Goal: Task Accomplishment & Management: Use online tool/utility

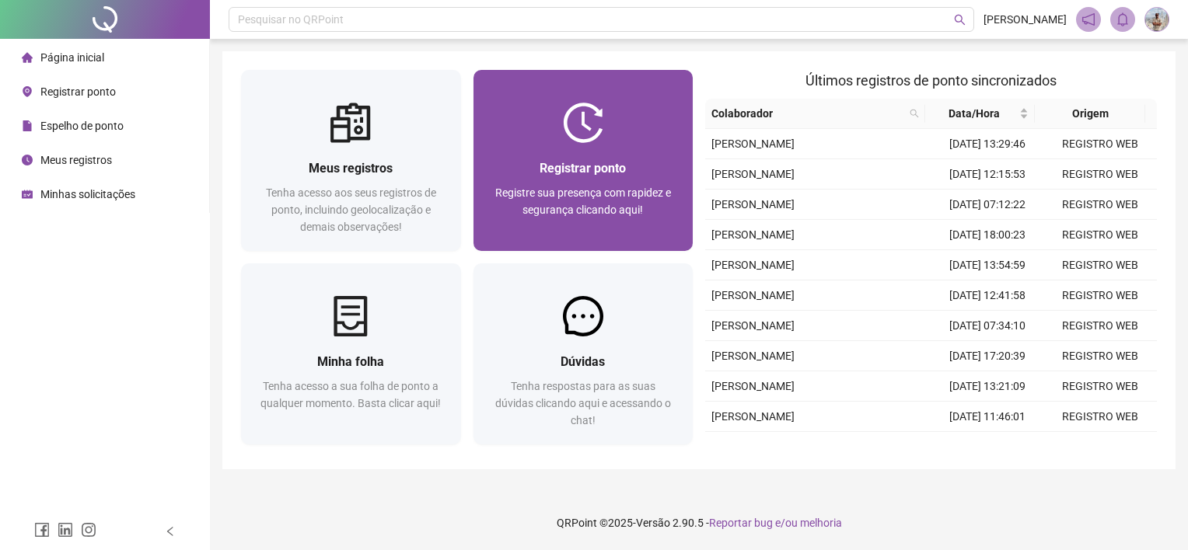
click at [572, 161] on span "Registrar ponto" at bounding box center [583, 168] width 86 height 15
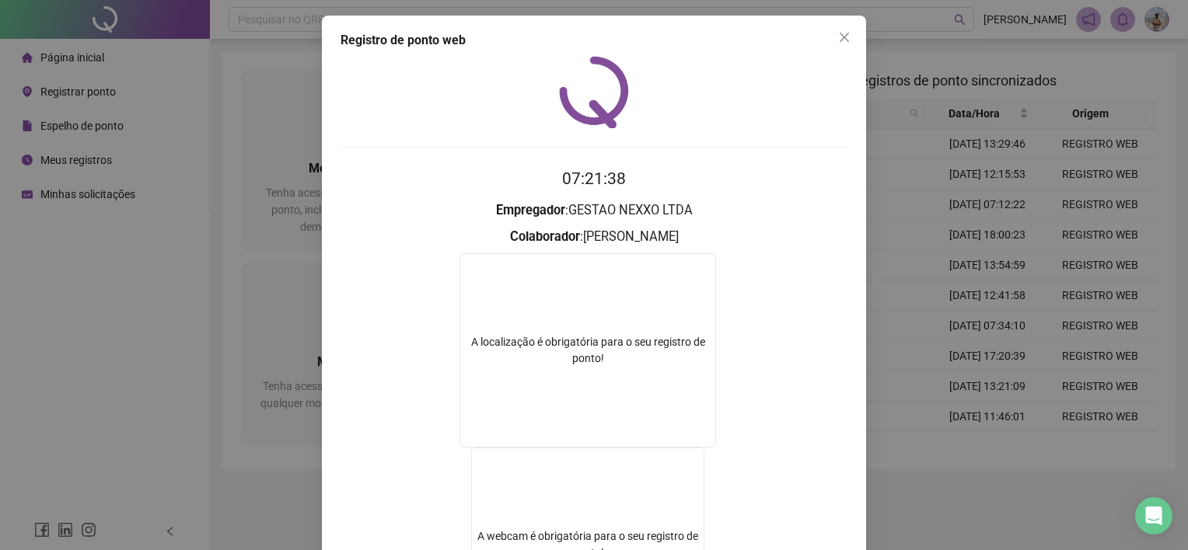
click at [905, 254] on div "Registro de ponto web 07:21:38 Empregador : GESTAO NEXXO LTDA Colaborador : [PE…" at bounding box center [594, 275] width 1188 height 550
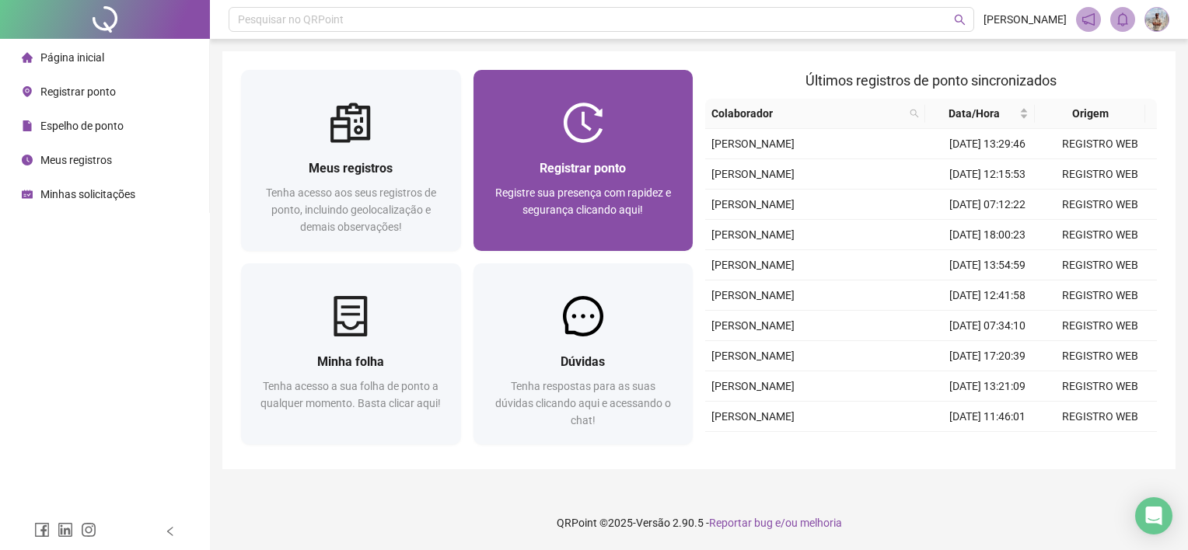
click at [552, 162] on span "Registrar ponto" at bounding box center [583, 168] width 86 height 15
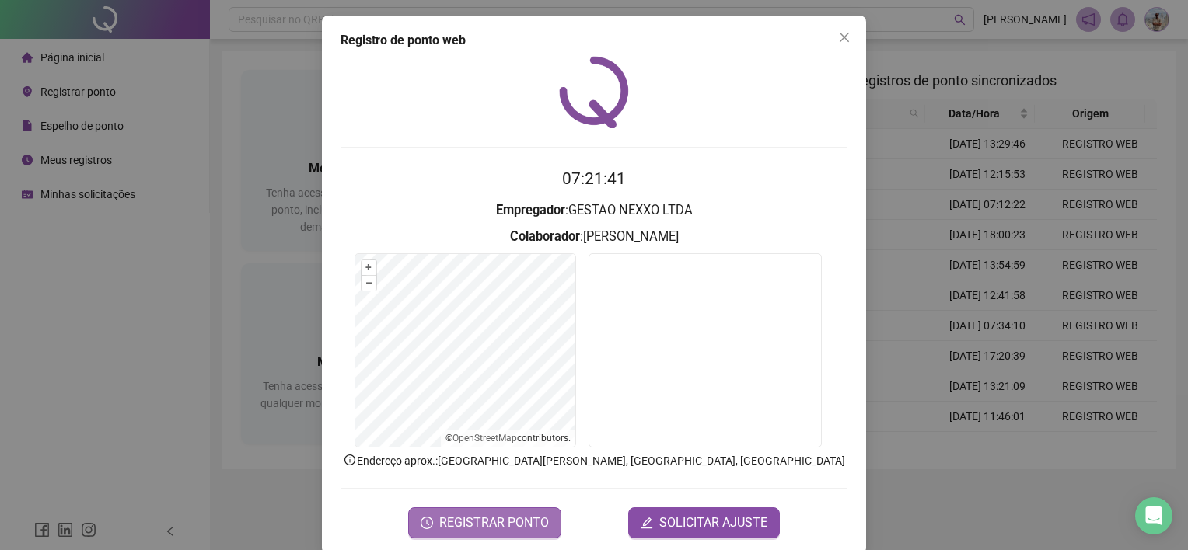
click at [505, 514] on span "REGISTRAR PONTO" at bounding box center [494, 523] width 110 height 19
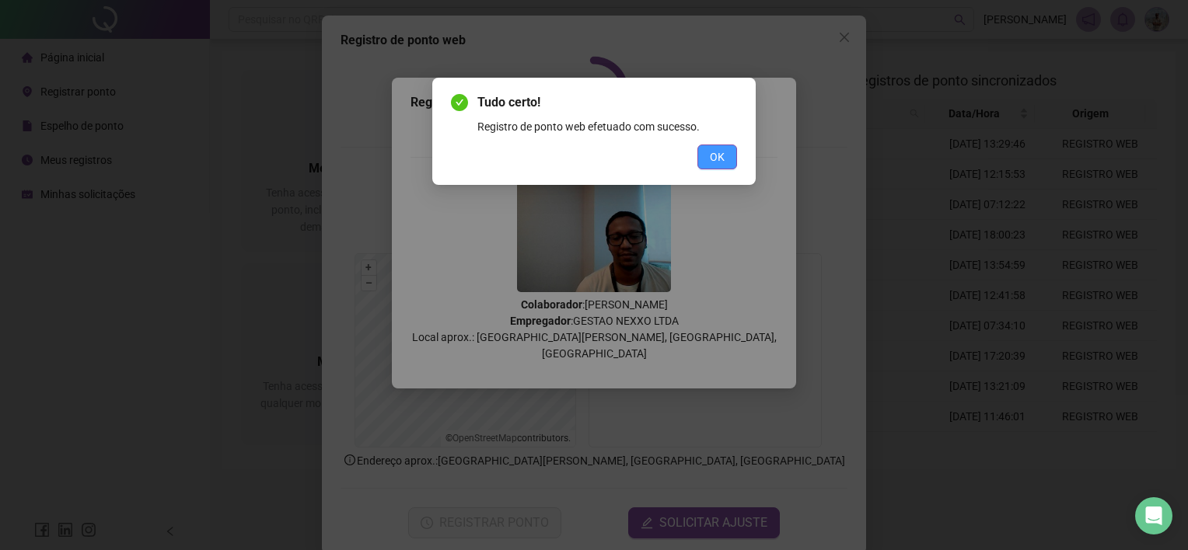
click at [700, 161] on button "OK" at bounding box center [717, 157] width 40 height 25
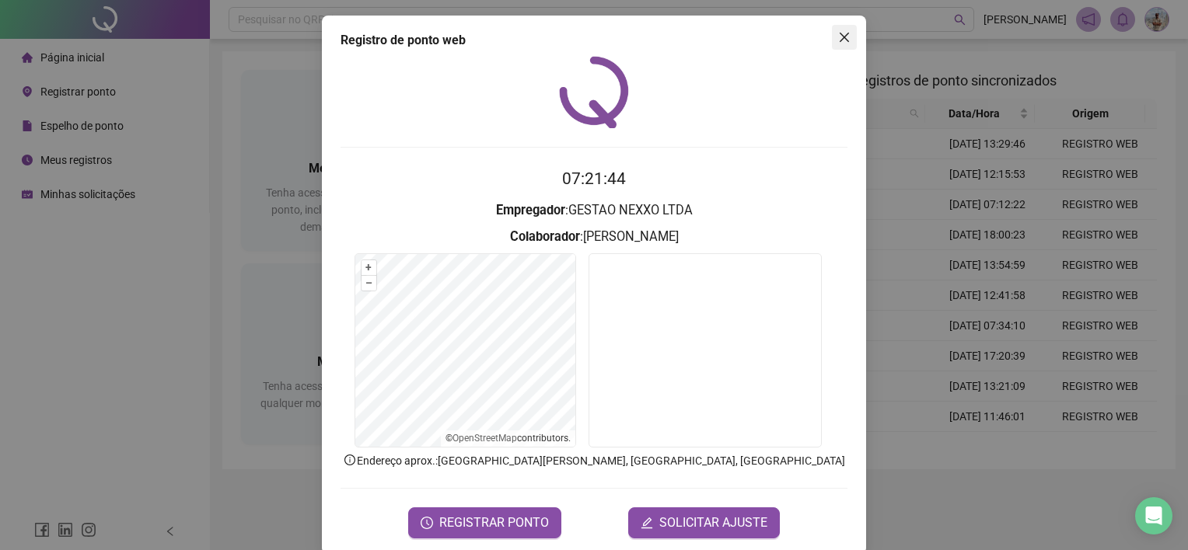
click at [838, 39] on icon "close" at bounding box center [844, 37] width 12 height 12
